Goal: Information Seeking & Learning: Learn about a topic

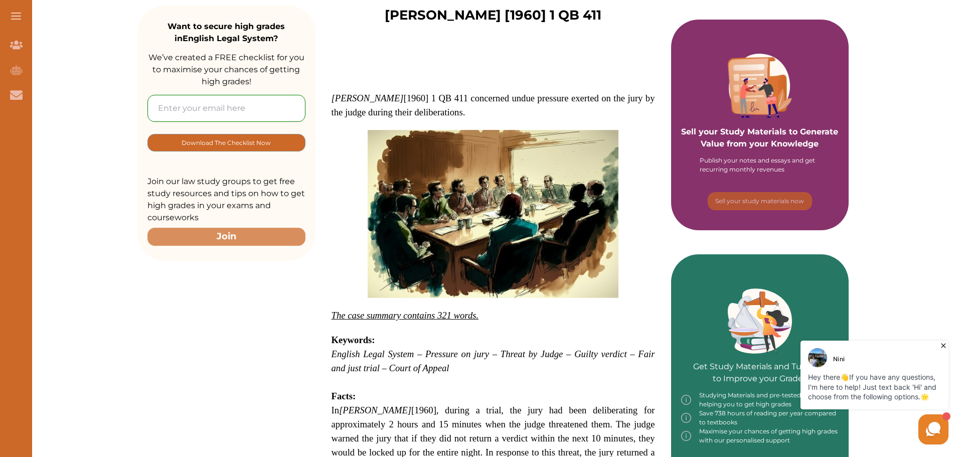
scroll to position [262, 0]
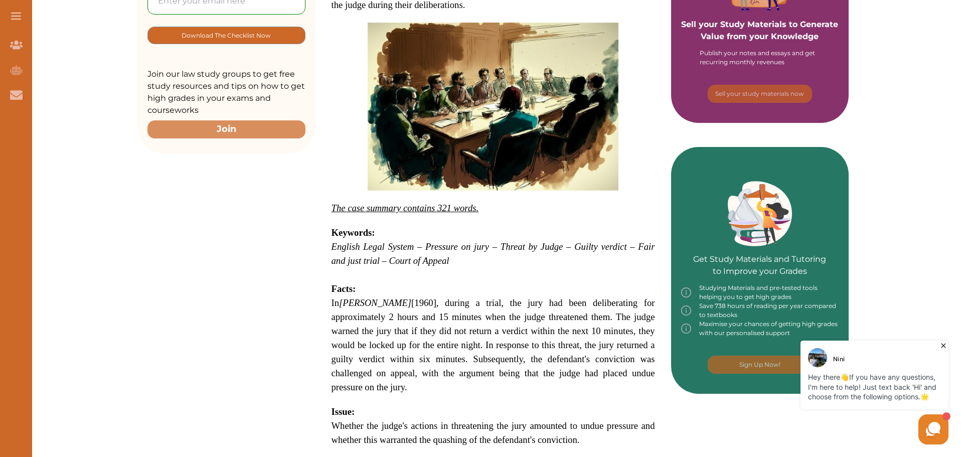
click at [950, 423] on div "[PERSON_NAME] Hey there 👋 If you have any questions, I'm here to help! Just tex…" at bounding box center [874, 392] width 153 height 109
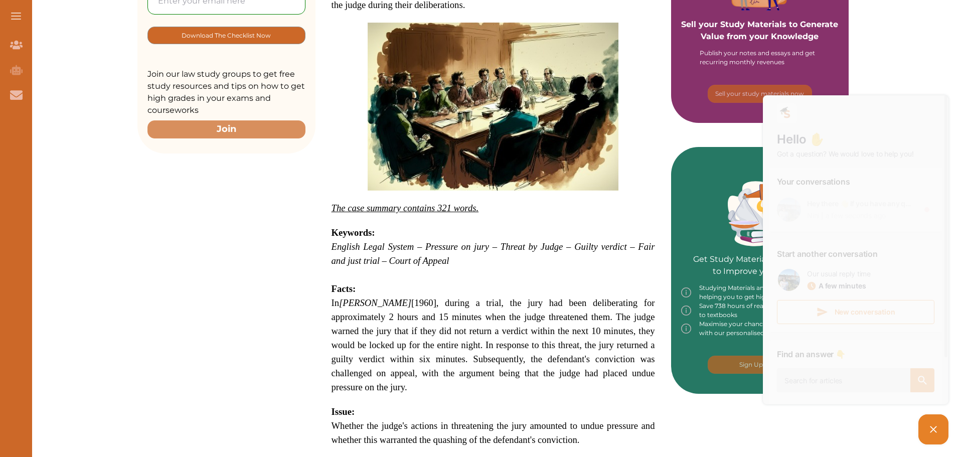
click at [788, 207] on img at bounding box center [789, 210] width 24 height 24
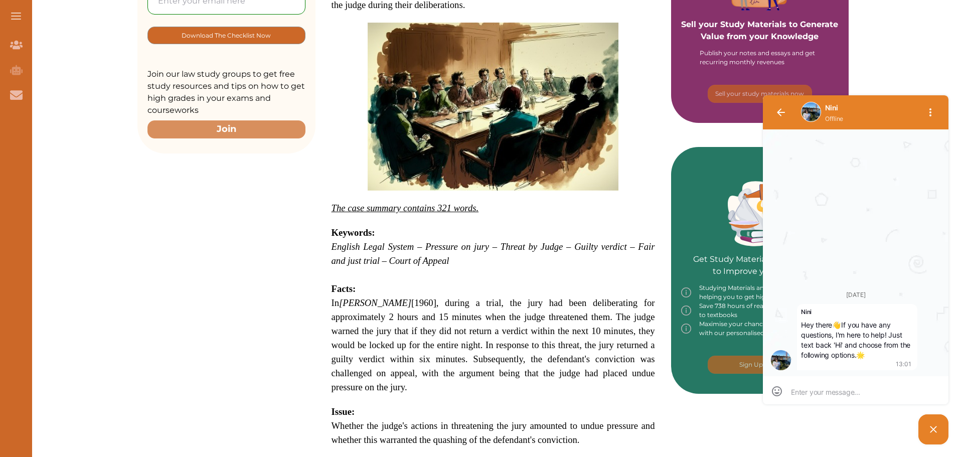
scroll to position [1, 0]
click at [811, 112] on img at bounding box center [811, 111] width 19 height 19
drag, startPoint x: 825, startPoint y: 111, endPoint x: 874, endPoint y: 104, distance: 49.1
click at [874, 104] on div "Nini" at bounding box center [868, 107] width 87 height 11
click at [892, 81] on div "Want to secure high grades in English Legal System ? We’ve created a FREE check…" at bounding box center [493, 398] width 936 height 1064
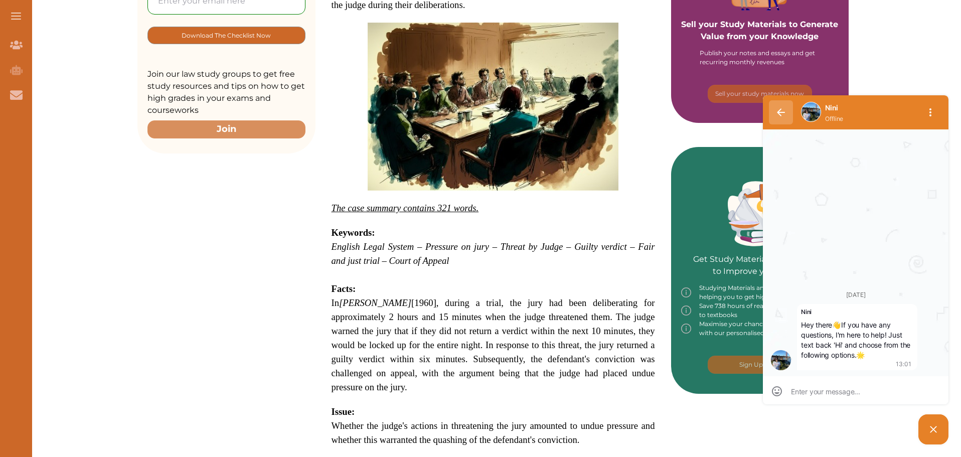
click at [788, 114] on button "button" at bounding box center [781, 112] width 24 height 24
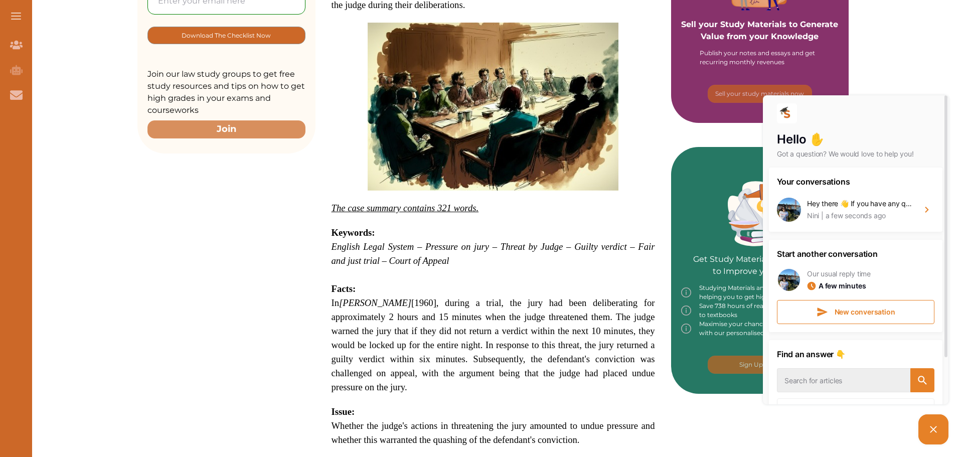
click at [919, 69] on div "Want to secure high grades in English Legal System ? We’ve created a FREE check…" at bounding box center [493, 398] width 936 height 1064
click at [927, 428] on picture at bounding box center [934, 429] width 30 height 30
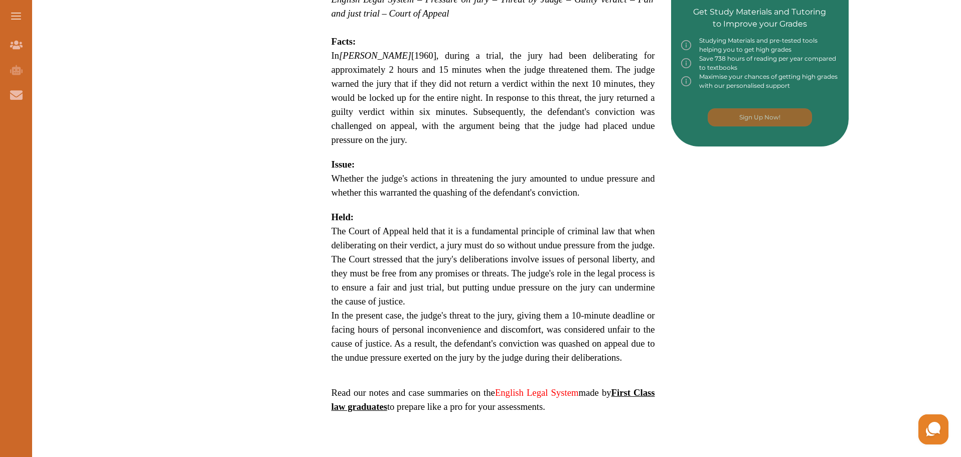
scroll to position [507, 0]
